Goal: Navigation & Orientation: Find specific page/section

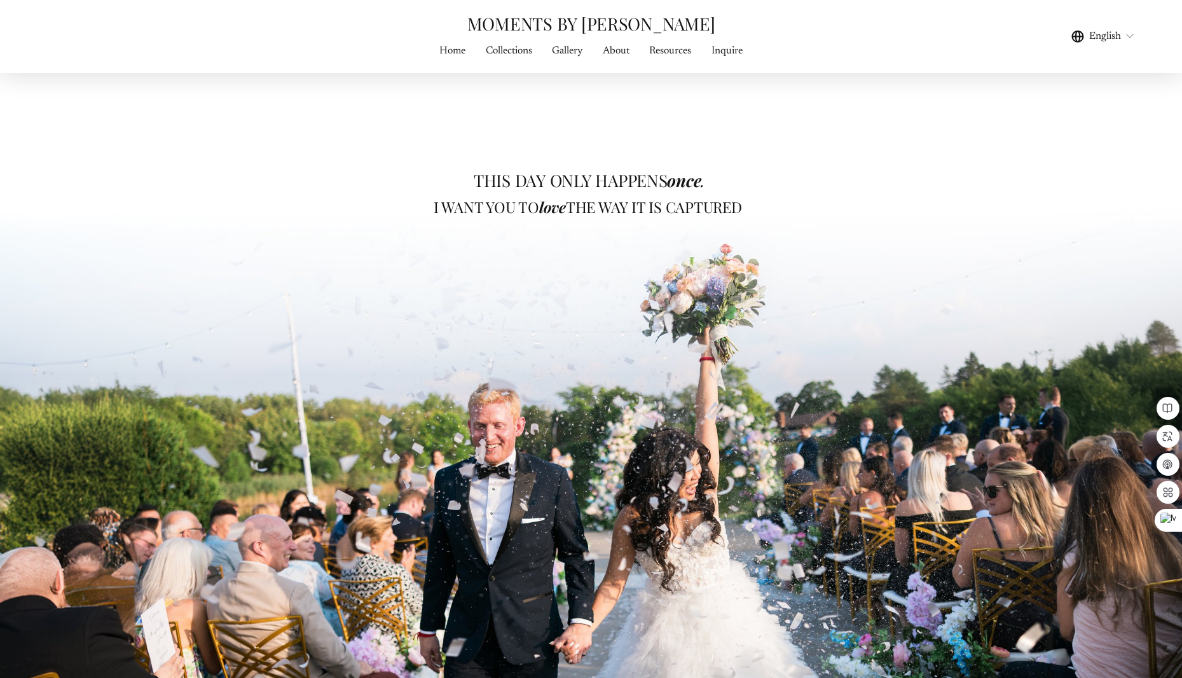
click at [670, 50] on link "Resources" at bounding box center [670, 51] width 42 height 17
click at [618, 50] on link "About" at bounding box center [616, 51] width 27 height 17
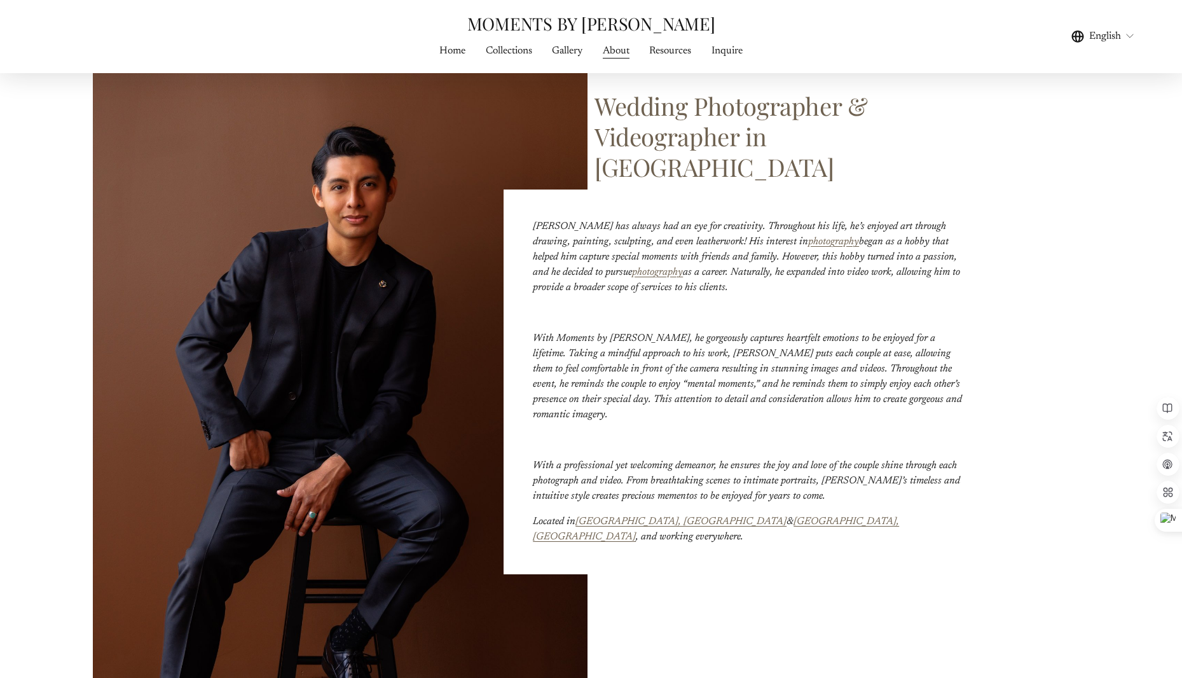
scroll to position [356, 0]
drag, startPoint x: 345, startPoint y: 334, endPoint x: 390, endPoint y: 324, distance: 46.3
click at [391, 324] on div at bounding box center [340, 331] width 495 height 726
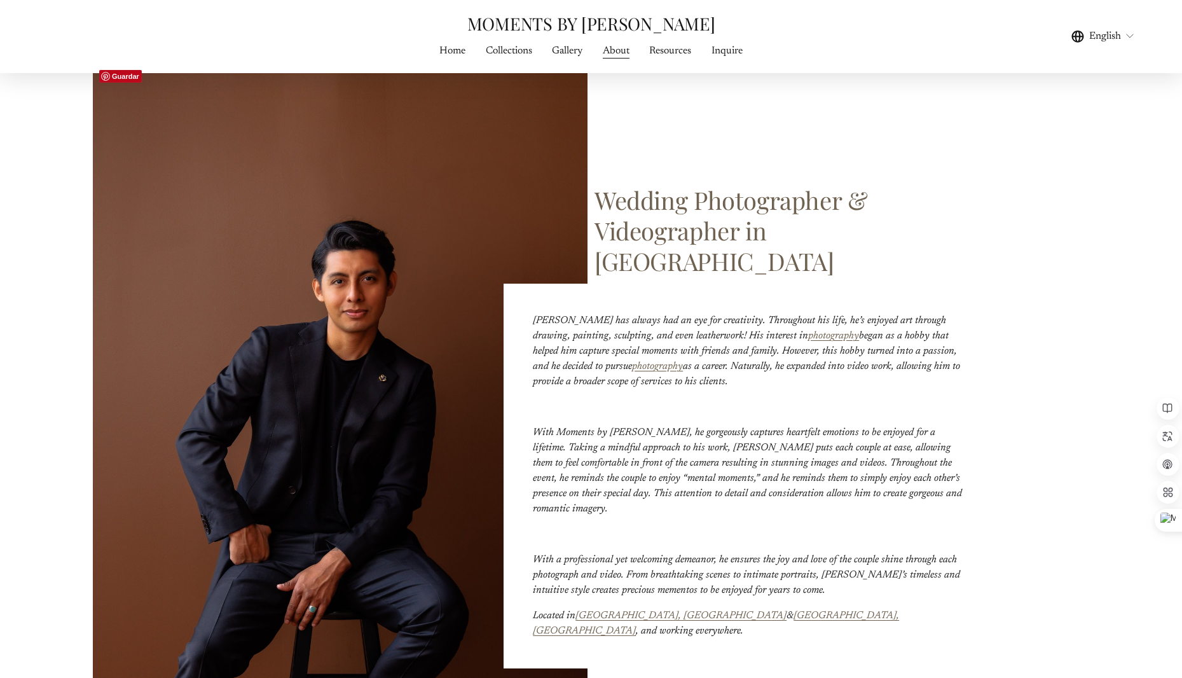
scroll to position [163, 0]
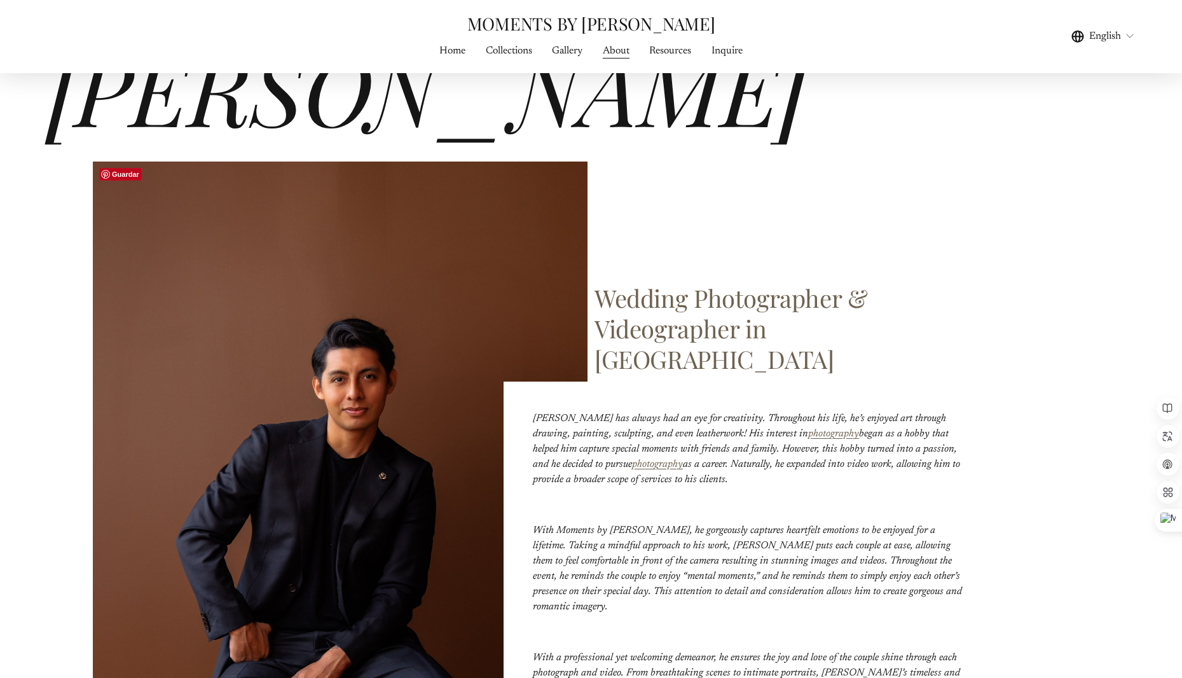
drag, startPoint x: 361, startPoint y: 422, endPoint x: 377, endPoint y: 403, distance: 24.8
click at [377, 403] on div at bounding box center [340, 525] width 495 height 726
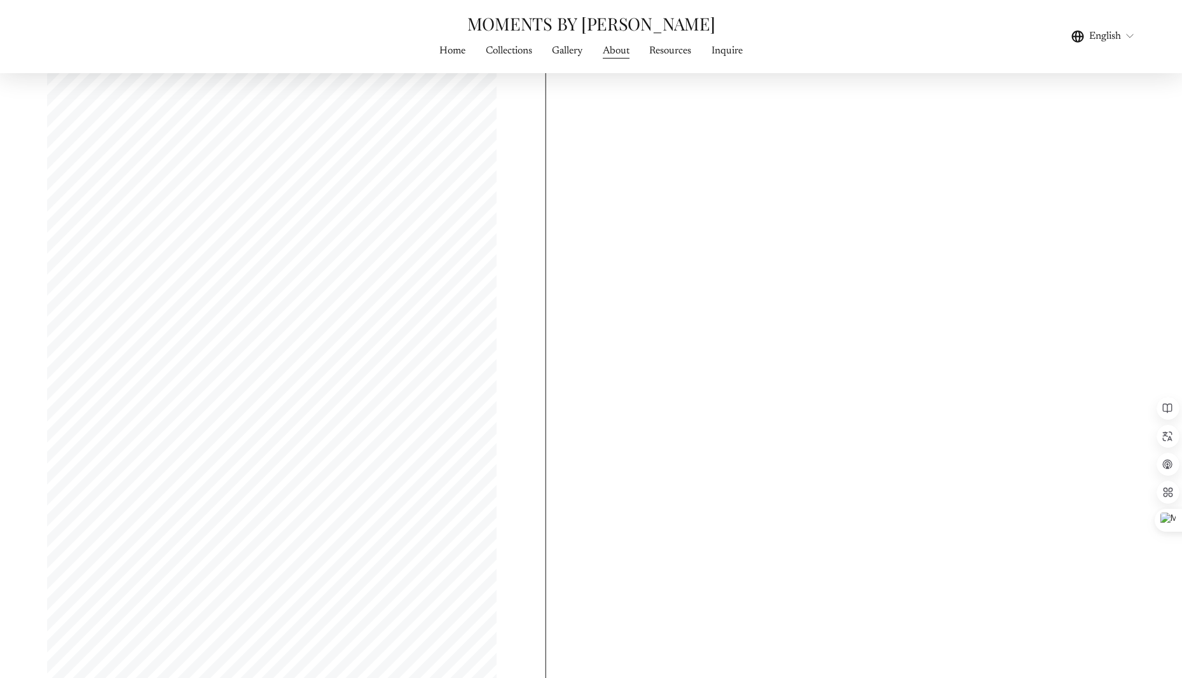
scroll to position [4642, 0]
